Goal: Answer question/provide support

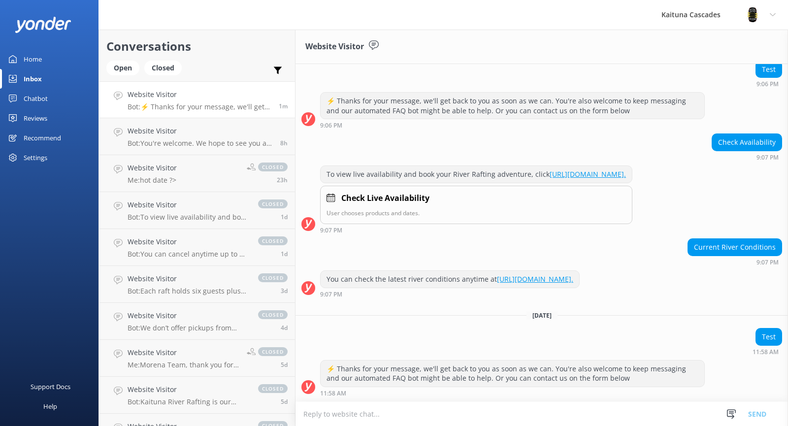
scroll to position [340, 0]
click at [437, 414] on textarea at bounding box center [541, 414] width 492 height 24
click at [220, 98] on h4 "Website Visitor" at bounding box center [198, 94] width 140 height 11
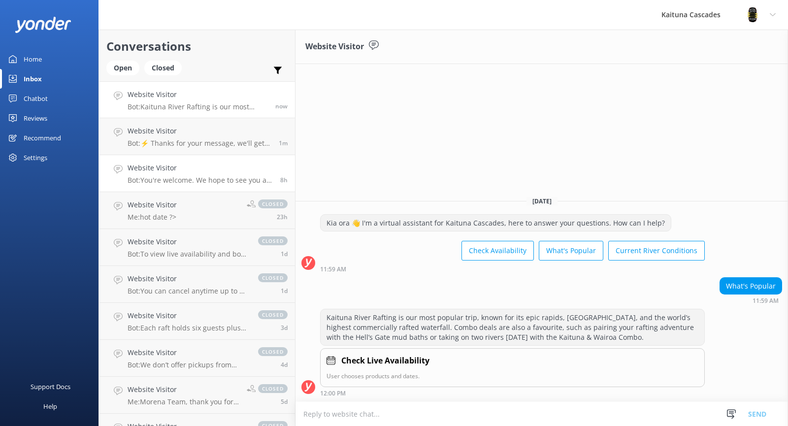
drag, startPoint x: 209, startPoint y: 138, endPoint x: 231, endPoint y: 159, distance: 30.7
click at [210, 138] on div "Website Visitor Bot: ⚡ Thanks for your message, we'll get back to you as soon a…" at bounding box center [200, 137] width 144 height 22
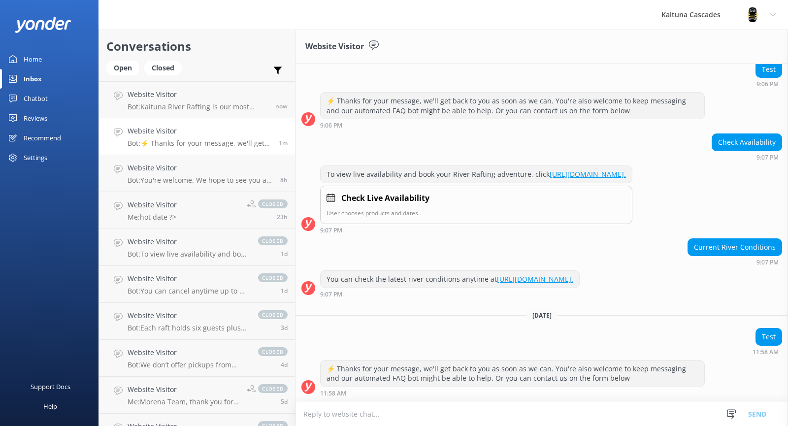
scroll to position [340, 0]
click at [397, 416] on textarea at bounding box center [541, 414] width 492 height 24
type textarea "h"
type textarea "Hi test, How can I help :)"
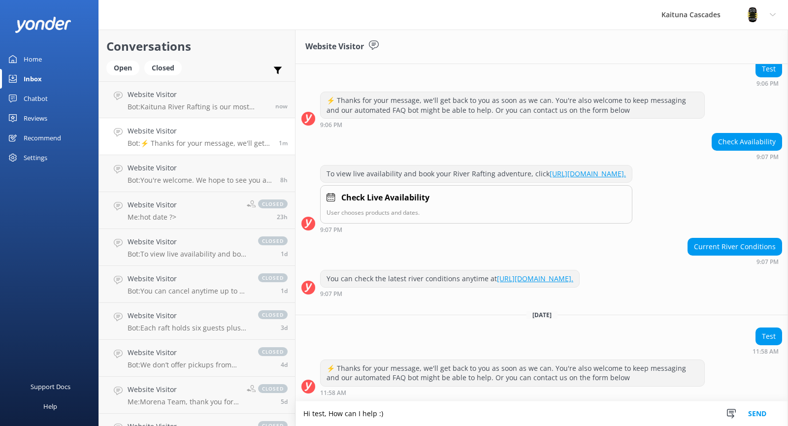
click at [755, 419] on button "Send" at bounding box center [757, 413] width 37 height 25
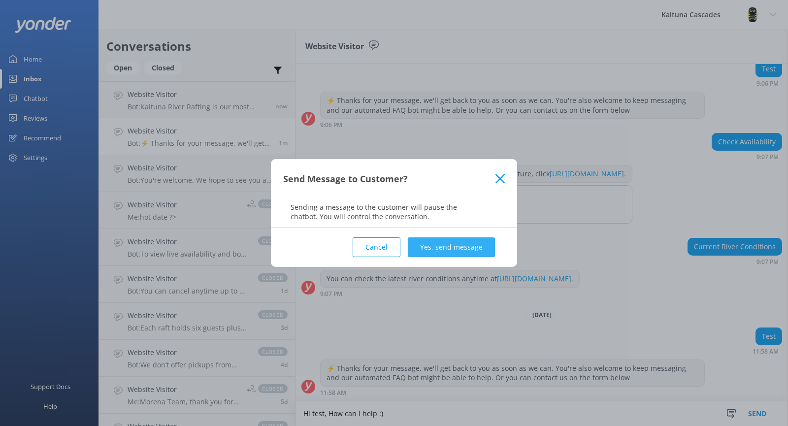
click at [477, 244] on button "Yes, send message" at bounding box center [451, 247] width 87 height 20
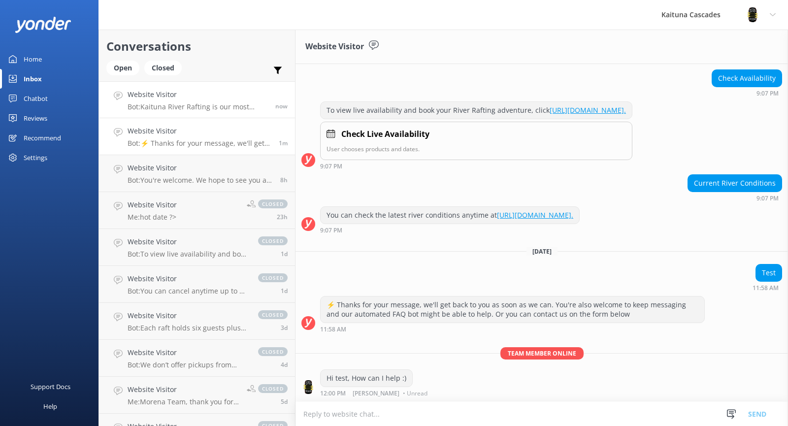
scroll to position [404, 0]
click at [207, 109] on p "Bot: Kaituna River Rafting is our most popular trip, known for its epic rapids,…" at bounding box center [198, 106] width 140 height 9
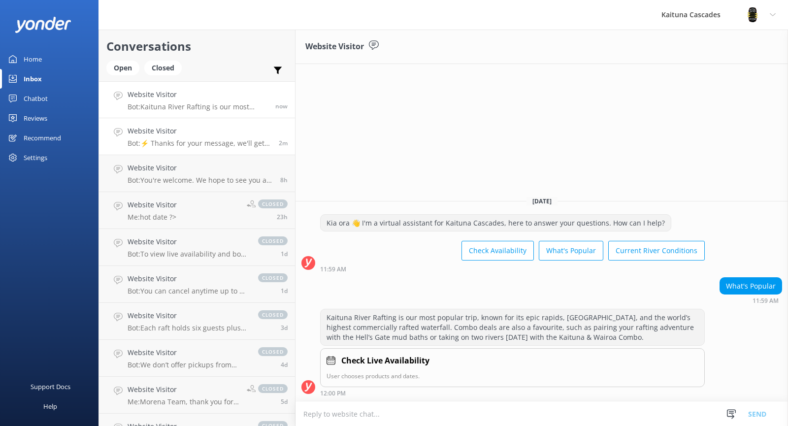
click at [208, 145] on p "Bot: ⚡ Thanks for your message, we'll get back to you as soon as we can. You're…" at bounding box center [200, 143] width 144 height 9
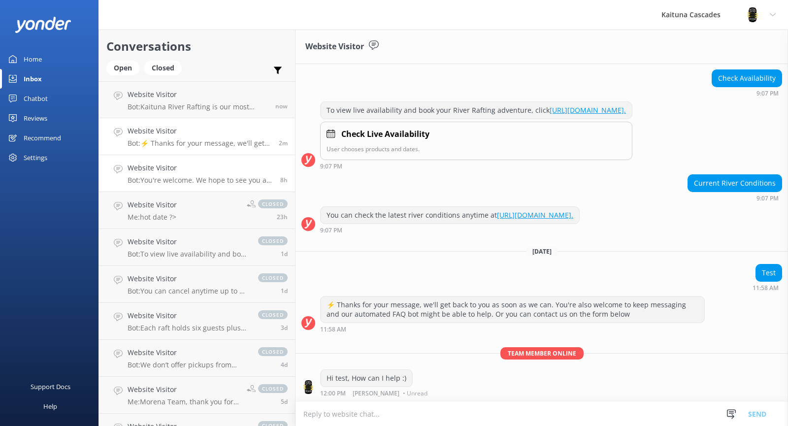
scroll to position [404, 0]
click at [208, 177] on p "Bot: You're welcome. We hope to see you at [GEOGRAPHIC_DATA] Cascades soon!" at bounding box center [200, 180] width 145 height 9
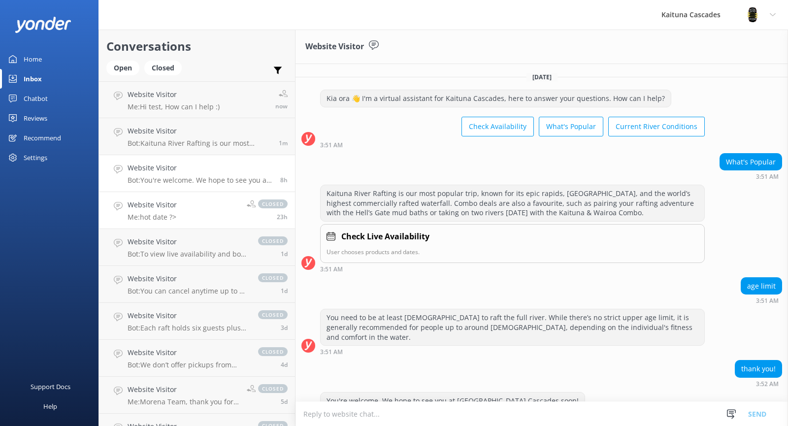
scroll to position [22, 0]
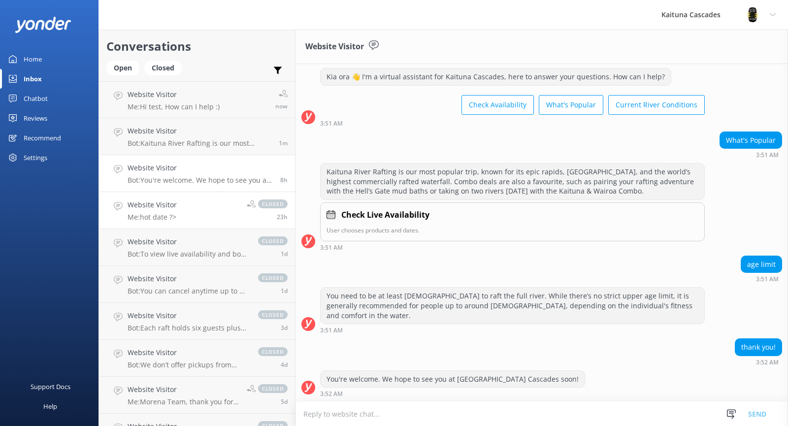
click at [210, 221] on link "Website Visitor Me: hot date ?> closed 23h" at bounding box center [197, 210] width 196 height 37
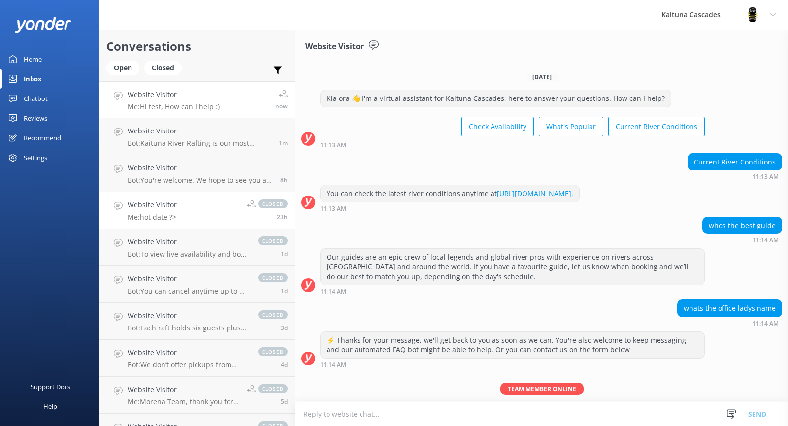
click at [221, 103] on link "Website Visitor Me: Hi test, How can I help :) now" at bounding box center [197, 99] width 196 height 37
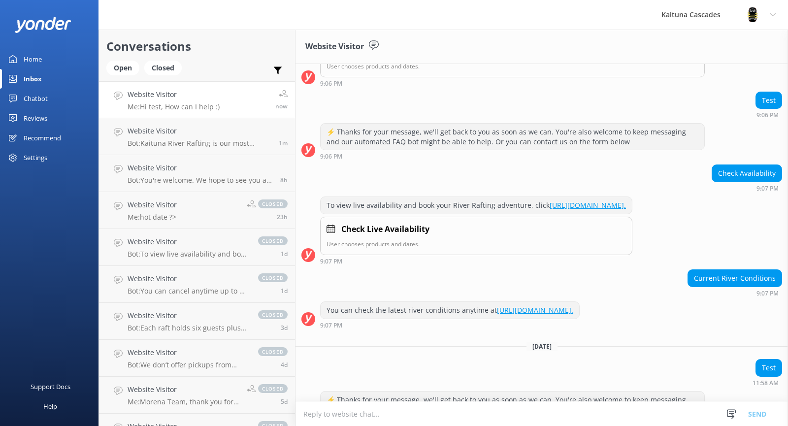
scroll to position [376, 0]
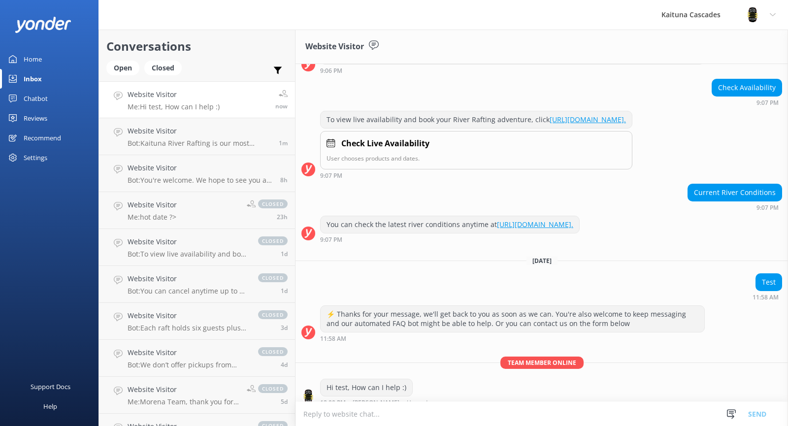
click at [41, 59] on div "Home" at bounding box center [33, 59] width 18 height 20
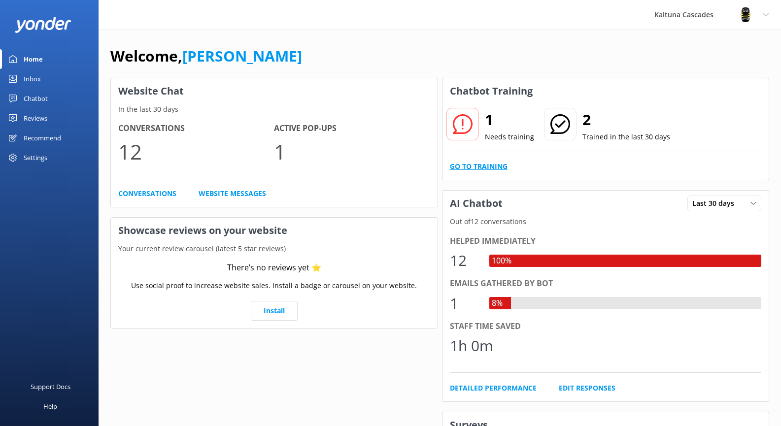
click at [489, 167] on link "Go to Training" at bounding box center [479, 166] width 58 height 11
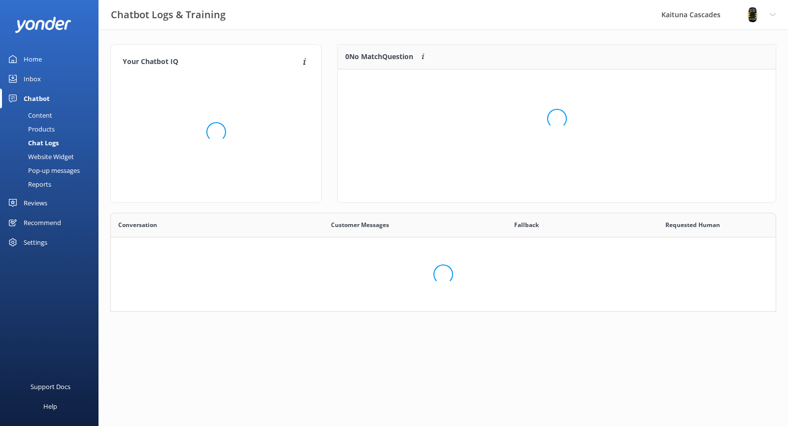
scroll to position [116, 426]
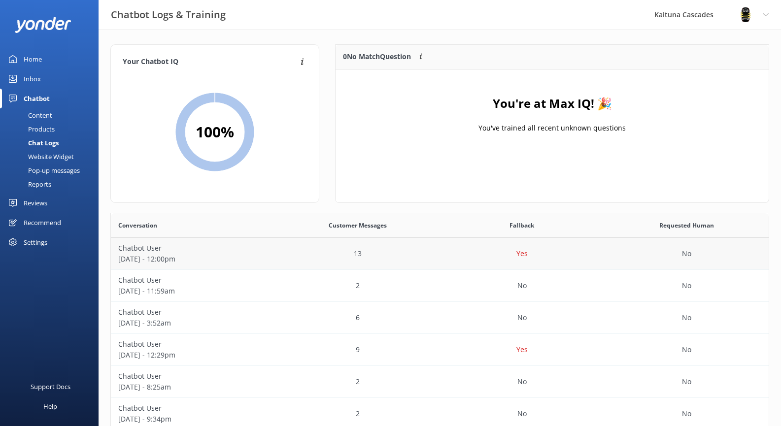
click at [229, 262] on p "[DATE] - 12:00pm" at bounding box center [193, 259] width 150 height 11
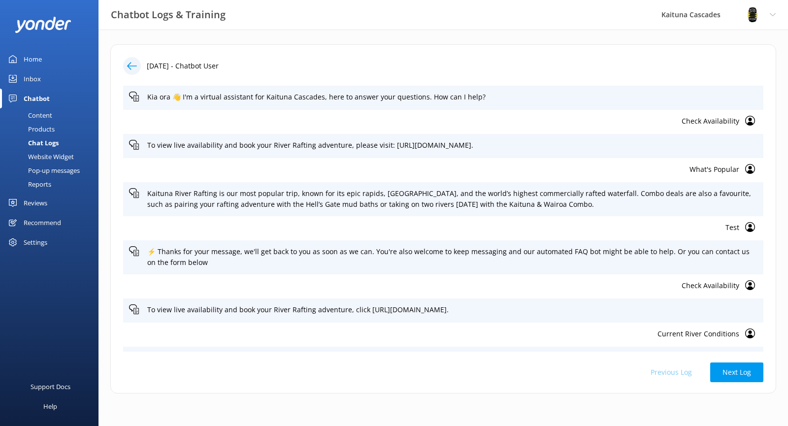
click at [131, 64] on icon at bounding box center [132, 66] width 10 height 10
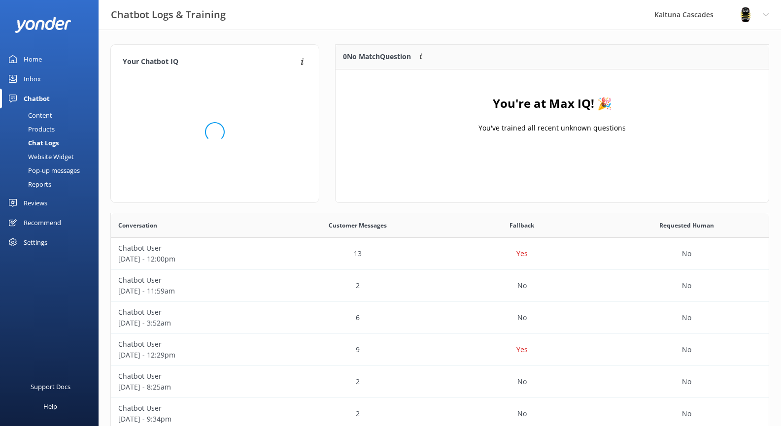
scroll to position [116, 426]
